Goal: Find specific page/section: Find specific page/section

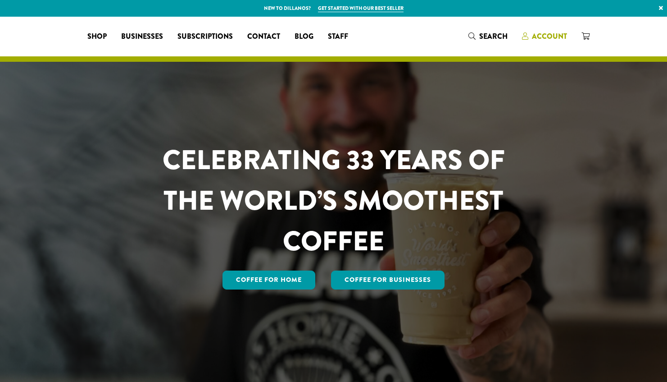
click at [545, 41] on span "Account" at bounding box center [549, 36] width 35 height 10
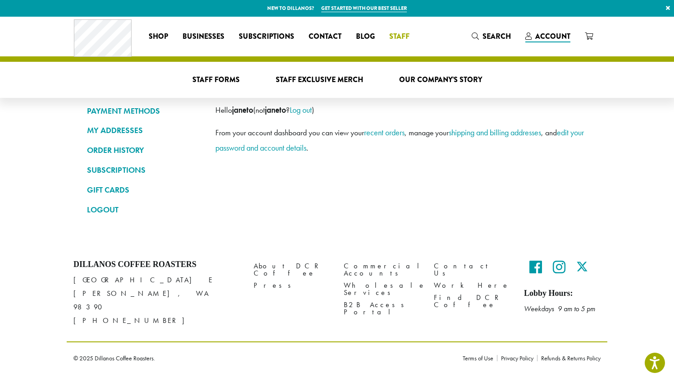
click at [392, 37] on span "Staff" at bounding box center [399, 36] width 20 height 11
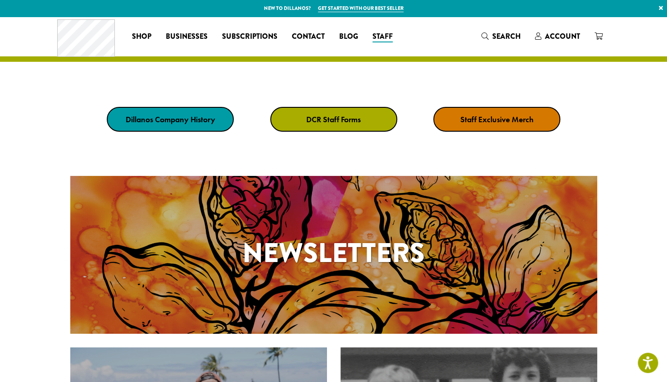
click at [358, 121] on strong "DCR Staff Forms" at bounding box center [333, 119] width 55 height 10
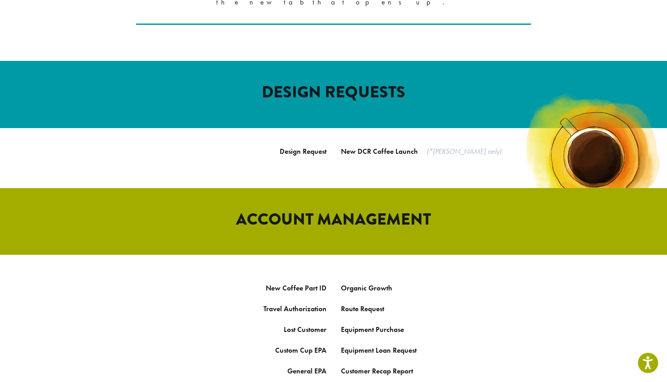
scroll to position [346, 0]
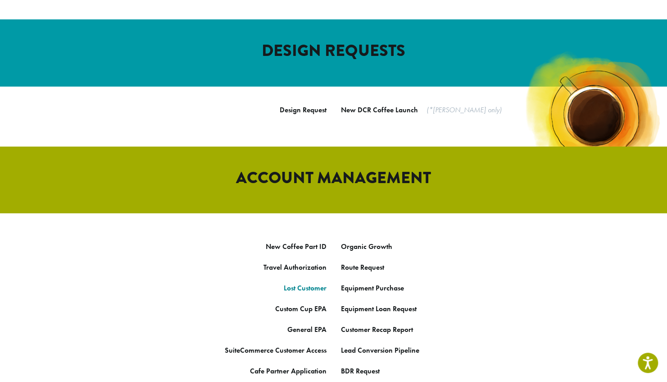
click at [308, 283] on strong "Lost Customer" at bounding box center [305, 287] width 43 height 9
